Goal: Transaction & Acquisition: Purchase product/service

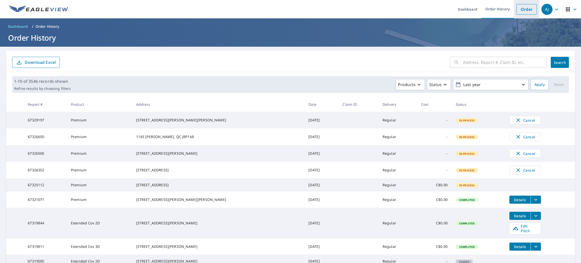
click at [516, 13] on link "Order" at bounding box center [526, 9] width 20 height 11
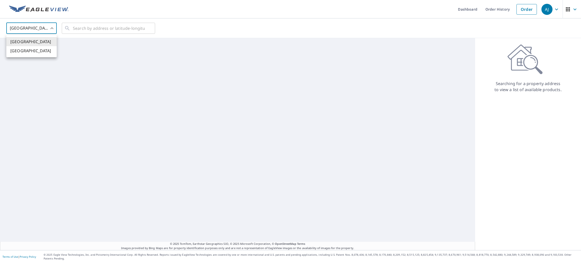
click at [42, 30] on body "[PERSON_NAME] [PERSON_NAME] Dashboard Order History Order AJ United States [GEO…" at bounding box center [290, 131] width 581 height 263
click at [35, 49] on li "[GEOGRAPHIC_DATA]" at bounding box center [31, 50] width 50 height 9
type input "CA"
click at [104, 27] on input "text" at bounding box center [109, 28] width 72 height 14
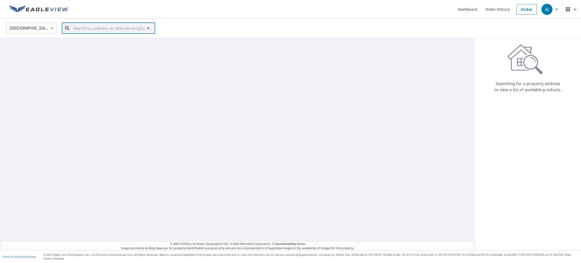
paste input "[STREET_ADDRESS],"
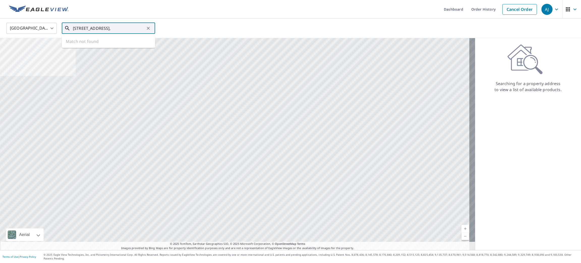
drag, startPoint x: 96, startPoint y: 27, endPoint x: 42, endPoint y: 28, distance: 54.7
click at [42, 28] on div "Canada CA ​ [STREET_ADDRESS], ​ Match not found" at bounding box center [289, 28] width 572 height 12
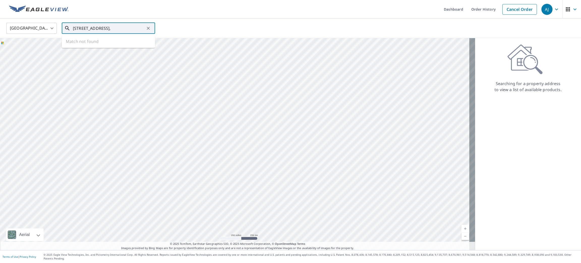
click at [85, 28] on input "[STREET_ADDRESS]," at bounding box center [109, 28] width 72 height 14
click at [87, 28] on input "[STREET_ADDRESS]," at bounding box center [109, 28] width 72 height 14
click at [85, 28] on input "26 des Gelinottes, [GEOGRAPHIC_DATA]," at bounding box center [109, 28] width 72 height 14
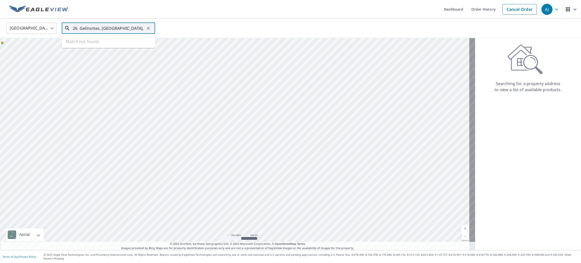
drag, startPoint x: 124, startPoint y: 28, endPoint x: 146, endPoint y: 28, distance: 21.7
click at [146, 28] on div "26 Gelinottes, [GEOGRAPHIC_DATA], ​" at bounding box center [108, 28] width 93 height 11
click at [114, 28] on input "26 Gelinottes, [GEOGRAPHIC_DATA]" at bounding box center [109, 28] width 72 height 14
drag, startPoint x: 128, startPoint y: 30, endPoint x: 110, endPoint y: 29, distance: 18.2
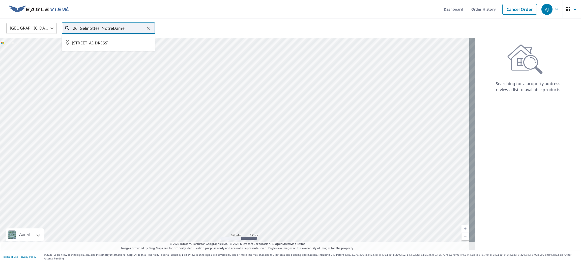
click at [110, 29] on input "26 Gelinottes, NotreDame" at bounding box center [109, 28] width 72 height 14
click at [111, 42] on span "[STREET_ADDRESS]" at bounding box center [111, 43] width 79 height 6
type input "[STREET_ADDRESS]"
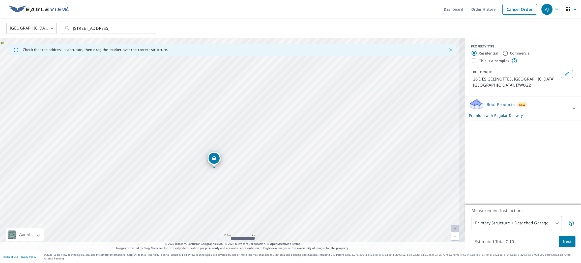
drag, startPoint x: 266, startPoint y: 187, endPoint x: 232, endPoint y: 116, distance: 79.1
click at [232, 116] on div "26 DES GÉLINOTTES L'ÎLE-PERROT QC J7W0G2" at bounding box center [232, 144] width 465 height 212
click at [562, 244] on span "Next" at bounding box center [566, 241] width 9 height 6
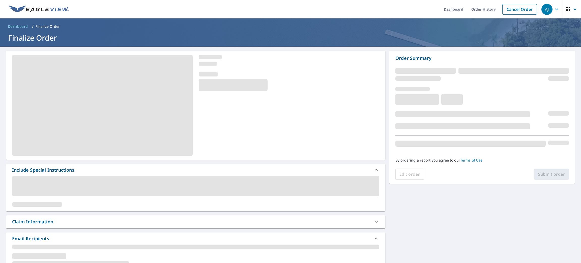
click at [543, 174] on div "Edit order Submit order" at bounding box center [481, 173] width 173 height 11
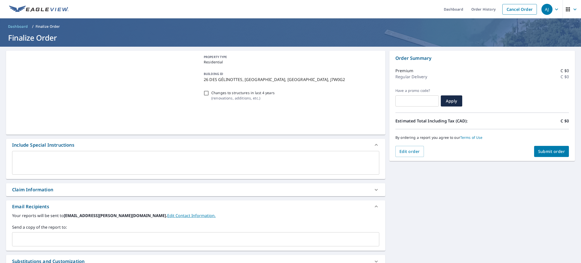
click at [538, 151] on span "Submit order" at bounding box center [551, 151] width 27 height 6
checkbox input "true"
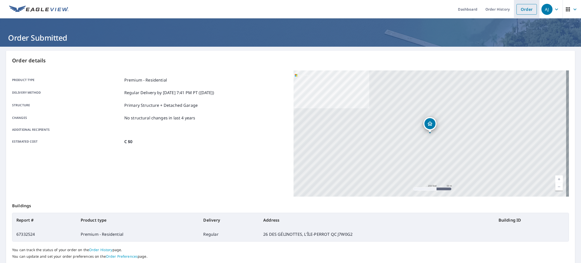
drag, startPoint x: 520, startPoint y: 7, endPoint x: 512, endPoint y: 10, distance: 8.5
click at [520, 7] on link "Order" at bounding box center [526, 9] width 20 height 11
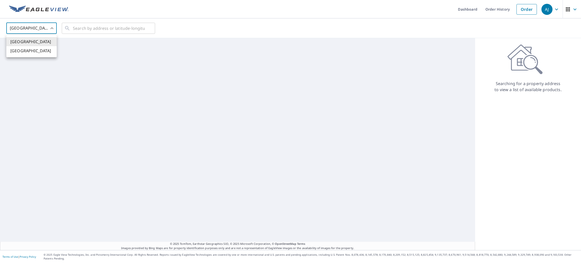
click at [37, 27] on body "[PERSON_NAME] [PERSON_NAME] Dashboard Order History Order AJ United States [GEO…" at bounding box center [290, 131] width 581 height 263
click at [29, 53] on li "[GEOGRAPHIC_DATA]" at bounding box center [31, 50] width 50 height 9
type input "CA"
click at [92, 31] on input "text" at bounding box center [109, 28] width 72 height 14
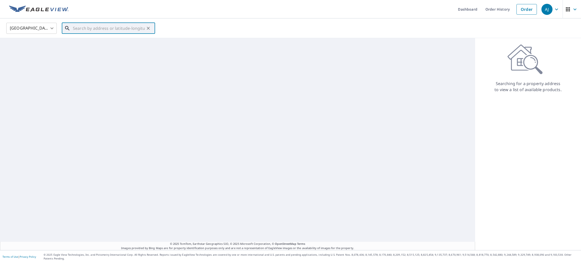
paste input "[STREET_ADDRESS][PERSON_NAME]"
click at [93, 45] on span "[STREET_ADDRESS][PERSON_NAME] JOHN'S NL A1A2J6" at bounding box center [111, 46] width 79 height 12
type input "[STREET_ADDRESS][PERSON_NAME] JOHN'S NL A1A2J6"
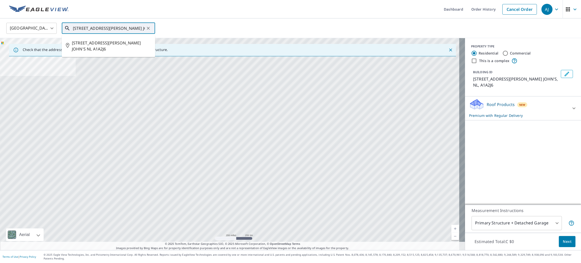
click at [125, 28] on input "[STREET_ADDRESS][PERSON_NAME] JOHN'S NL A1A2J6" at bounding box center [109, 28] width 72 height 14
click at [123, 42] on span "[STREET_ADDRESS][PERSON_NAME] JOHN'S NL A1A2J6" at bounding box center [111, 46] width 79 height 12
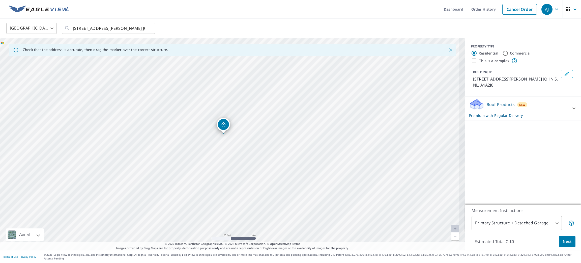
drag, startPoint x: 246, startPoint y: 189, endPoint x: 260, endPoint y: 219, distance: 33.1
click at [260, 219] on div "[STREET_ADDRESS][PERSON_NAME] JOHN'S NL A1A2J6" at bounding box center [232, 144] width 465 height 212
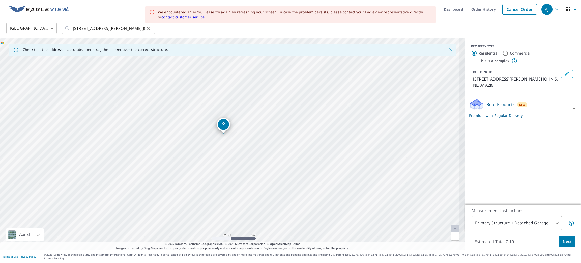
click at [149, 28] on icon "Clear" at bounding box center [148, 28] width 5 height 5
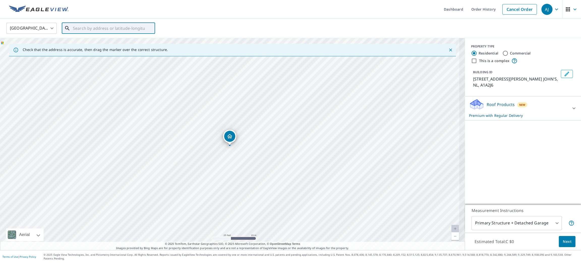
click at [124, 28] on input "text" at bounding box center [109, 28] width 72 height 14
paste input "[STREET_ADDRESS][PERSON_NAME]"
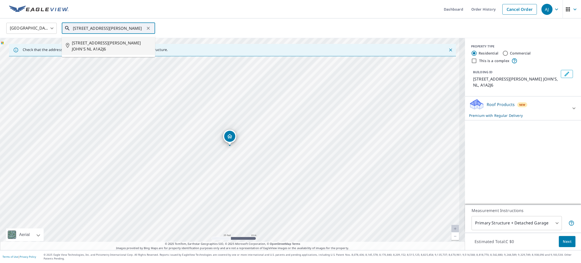
click at [119, 42] on span "[STREET_ADDRESS][PERSON_NAME] JOHN'S NL A1A2J6" at bounding box center [111, 46] width 79 height 12
type input "[STREET_ADDRESS][PERSON_NAME] JOHN'S NL A1A2J6"
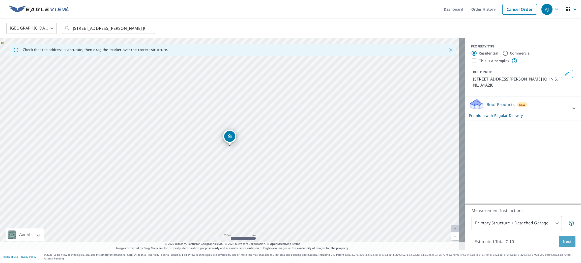
click at [563, 242] on span "Next" at bounding box center [566, 241] width 9 height 6
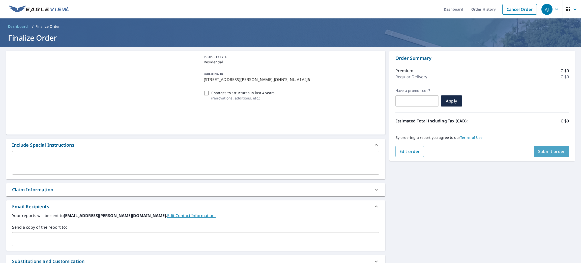
click at [547, 152] on span "Submit order" at bounding box center [551, 151] width 27 height 6
checkbox input "true"
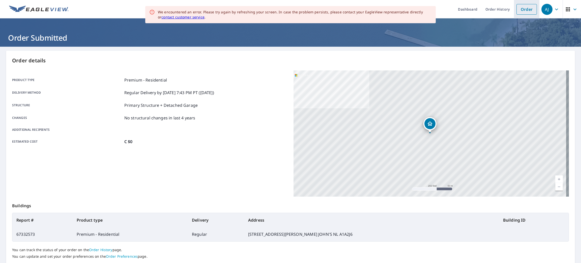
click at [520, 9] on link "Order" at bounding box center [526, 9] width 20 height 11
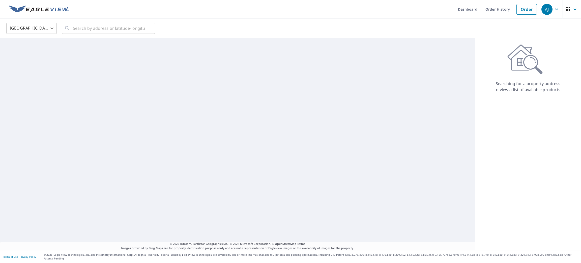
click at [33, 27] on body "[PERSON_NAME] [PERSON_NAME] Dashboard Order History Order AJ United States [GEO…" at bounding box center [290, 131] width 581 height 263
drag, startPoint x: 29, startPoint y: 53, endPoint x: 61, endPoint y: 36, distance: 35.9
click at [29, 52] on li "[GEOGRAPHIC_DATA]" at bounding box center [31, 50] width 50 height 9
type input "CA"
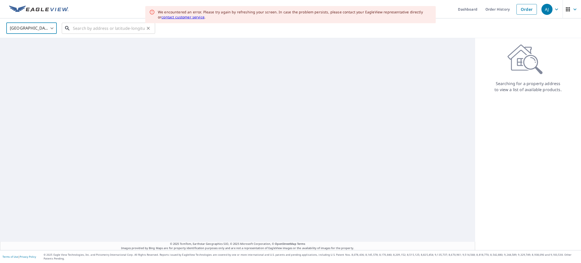
click at [87, 27] on input "text" at bounding box center [109, 28] width 72 height 14
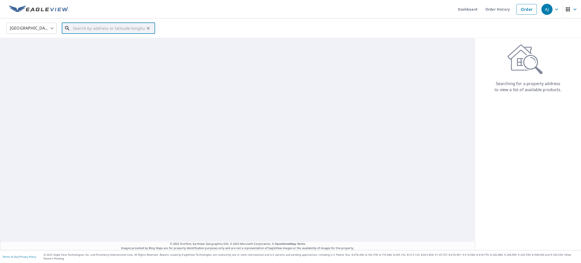
paste input "[STREET_ADDRESS]"
drag, startPoint x: 96, startPoint y: 28, endPoint x: 59, endPoint y: 28, distance: 36.8
click at [59, 28] on div "[GEOGRAPHIC_DATA] CA ​ [STREET_ADDRESS] ​ [STREET_ADDRESS][PERSON_NAME]" at bounding box center [289, 28] width 572 height 12
click at [95, 45] on span "1084 WILLOWOOD [PERSON_NAME] ON K7P1Z3" at bounding box center [111, 46] width 79 height 12
type input "1084 WILLOWOOD [PERSON_NAME] ON K7P1Z3"
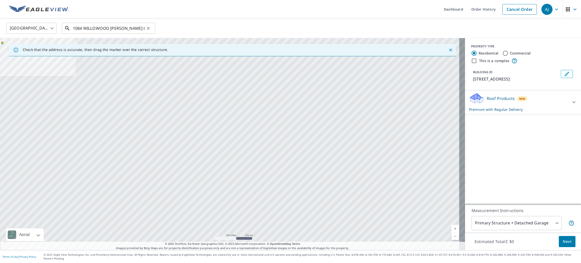
click at [106, 28] on input "1084 WILLOWOOD [PERSON_NAME] ON K7P1Z3" at bounding box center [109, 28] width 72 height 14
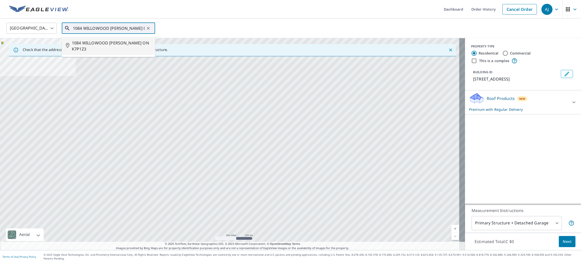
click at [104, 48] on span "1084 WILLOWOOD [PERSON_NAME] ON K7P1Z3" at bounding box center [111, 46] width 79 height 12
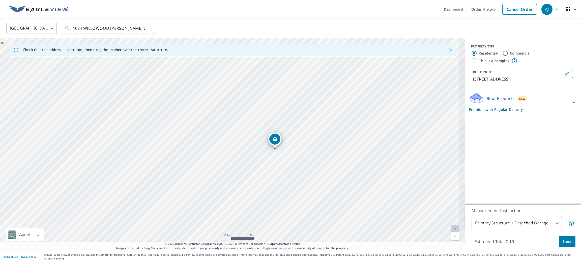
drag, startPoint x: 331, startPoint y: 139, endPoint x: 327, endPoint y: 152, distance: 13.7
click at [327, 152] on div "1084 WILLOWOOD [PERSON_NAME] ON K7P1Z3" at bounding box center [232, 144] width 465 height 212
click at [562, 244] on span "Next" at bounding box center [566, 241] width 9 height 6
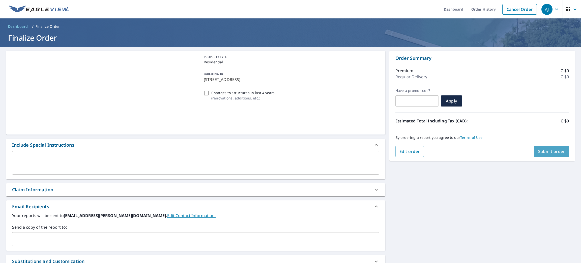
click at [539, 156] on button "Submit order" at bounding box center [551, 151] width 35 height 11
checkbox input "true"
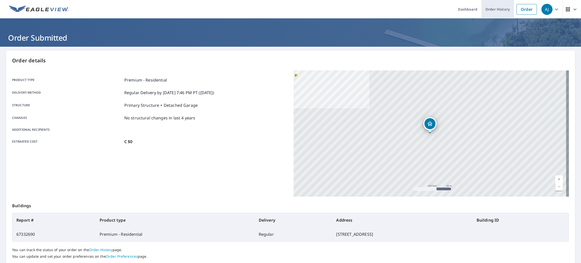
click at [487, 9] on link "Order History" at bounding box center [497, 9] width 33 height 18
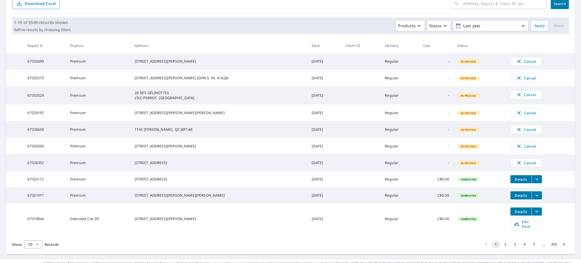
scroll to position [35, 0]
